Goal: Information Seeking & Learning: Find specific page/section

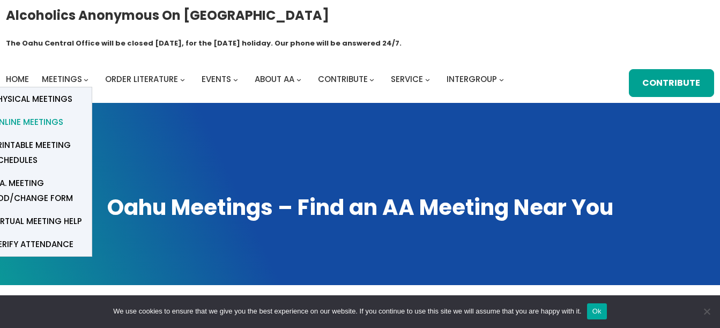
click at [40, 115] on span "Online Meetings" at bounding box center [27, 122] width 71 height 15
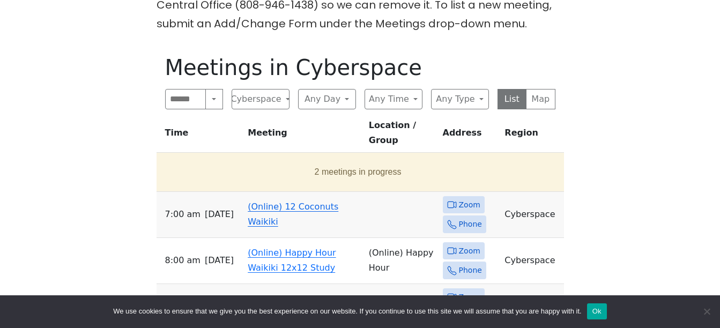
scroll to position [281, 0]
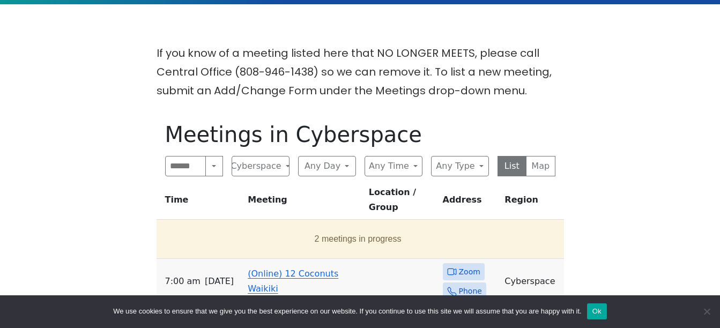
click at [271, 259] on td "(Online) 12 Coconuts Waikiki" at bounding box center [303, 282] width 121 height 46
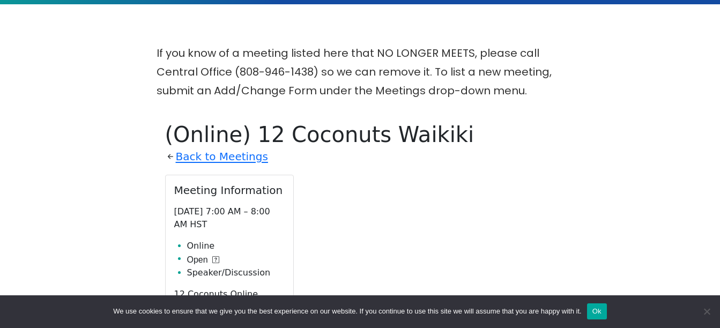
scroll to position [371, 0]
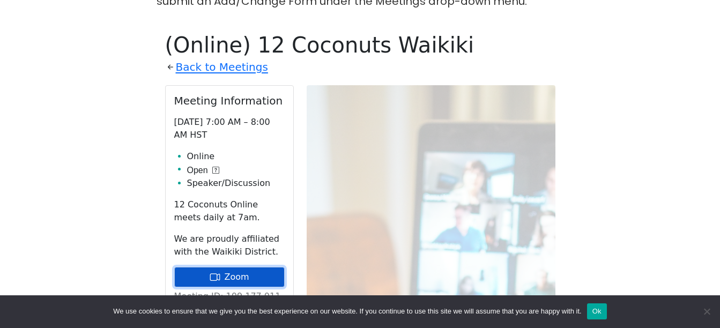
click at [254, 267] on link "Zoom" at bounding box center [229, 277] width 110 height 20
